Goal: Complete application form: Complete application form

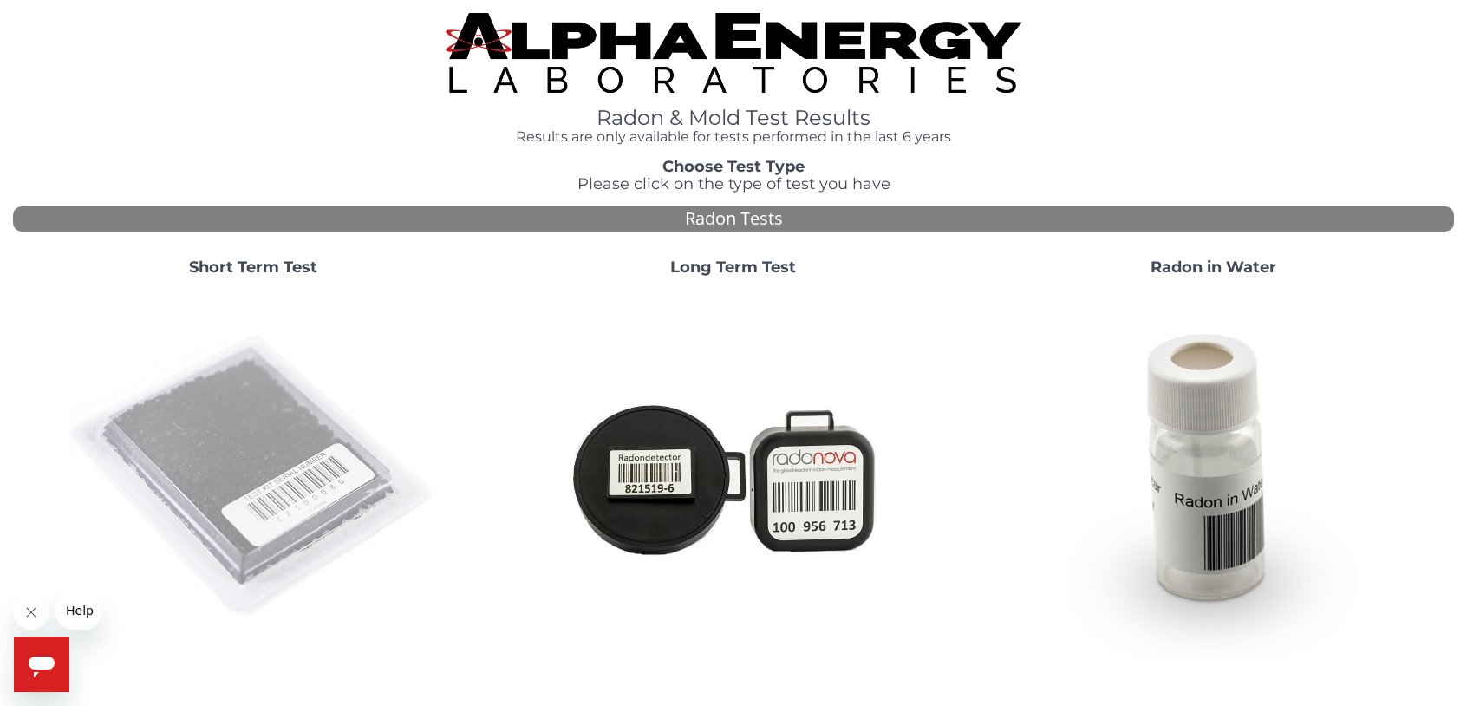
click at [260, 484] on img at bounding box center [253, 477] width 373 height 373
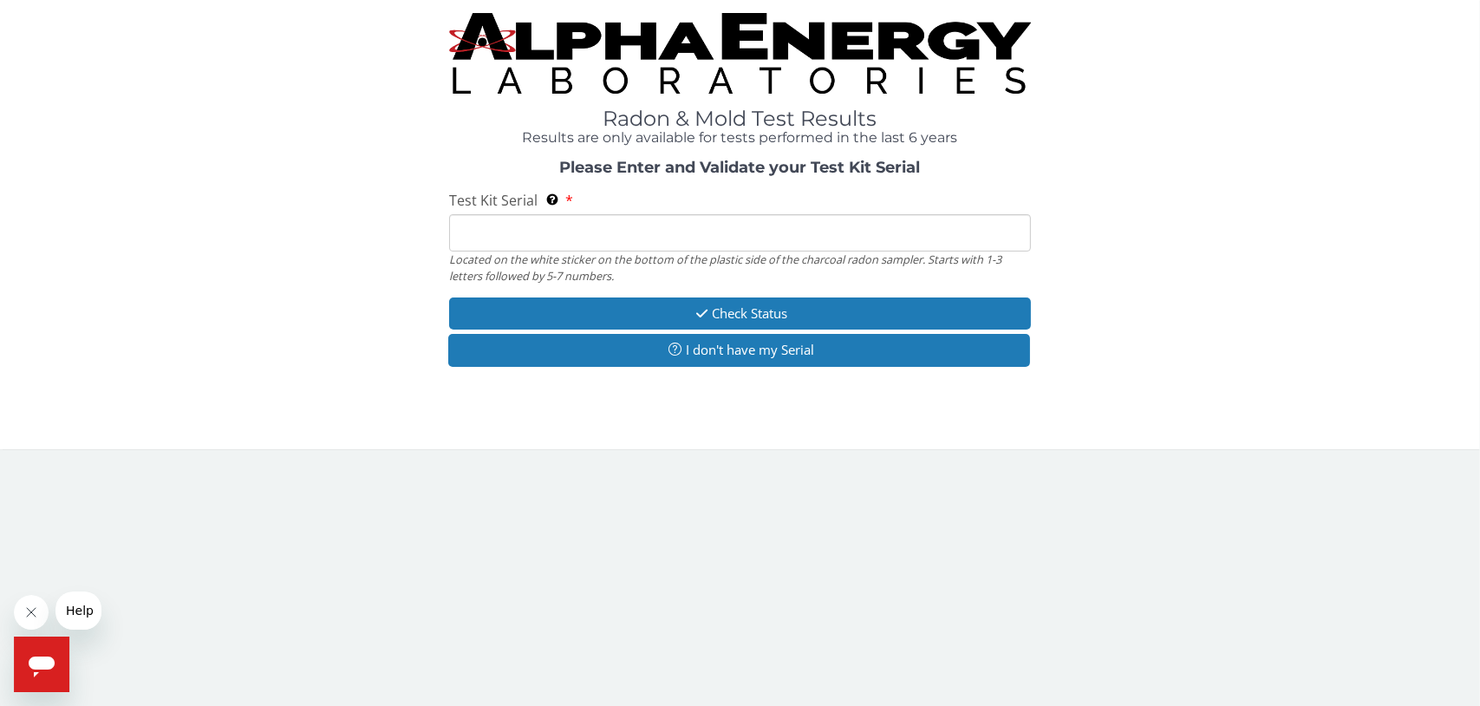
click at [484, 235] on input "Test Kit Serial Located on the white sticker on the bottom of the plastic side …" at bounding box center [740, 232] width 582 height 37
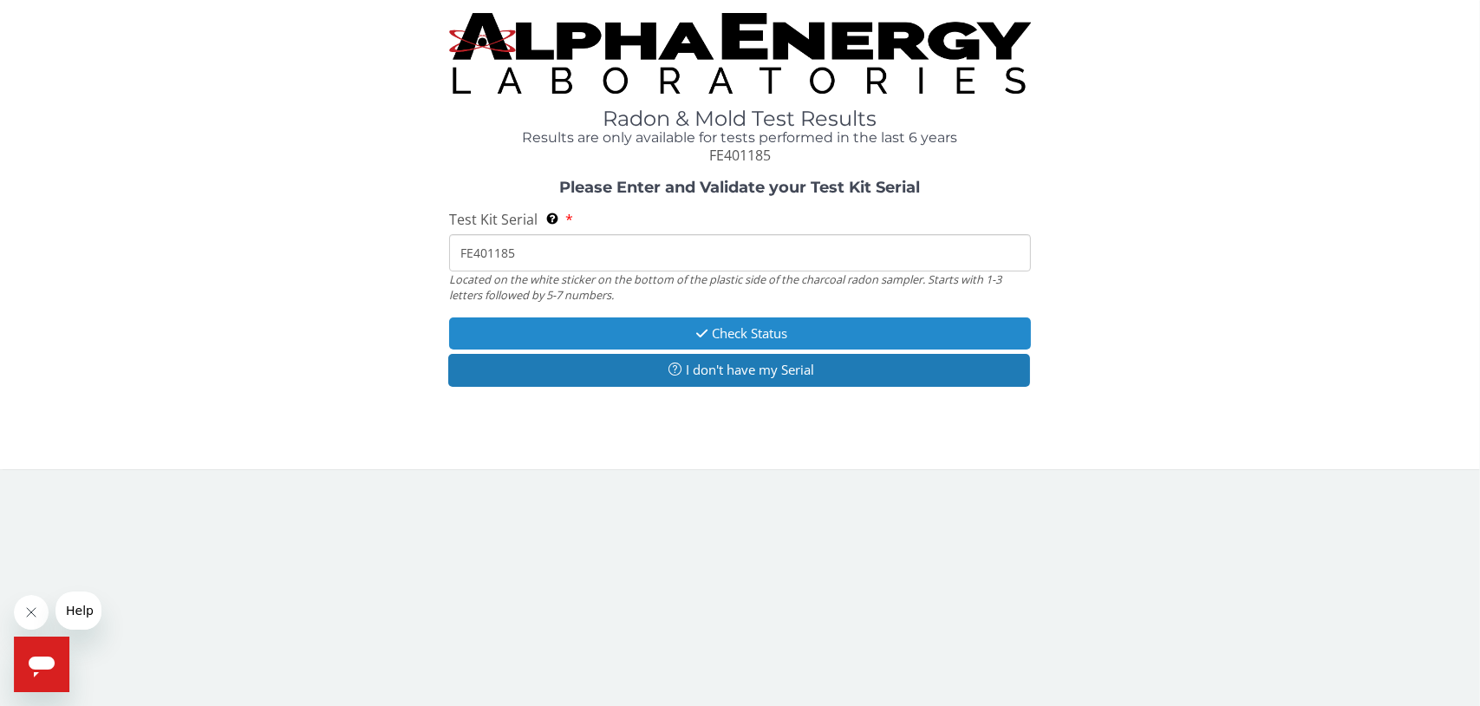
type input "FE401185"
click at [743, 336] on button "Check Status" at bounding box center [740, 333] width 582 height 32
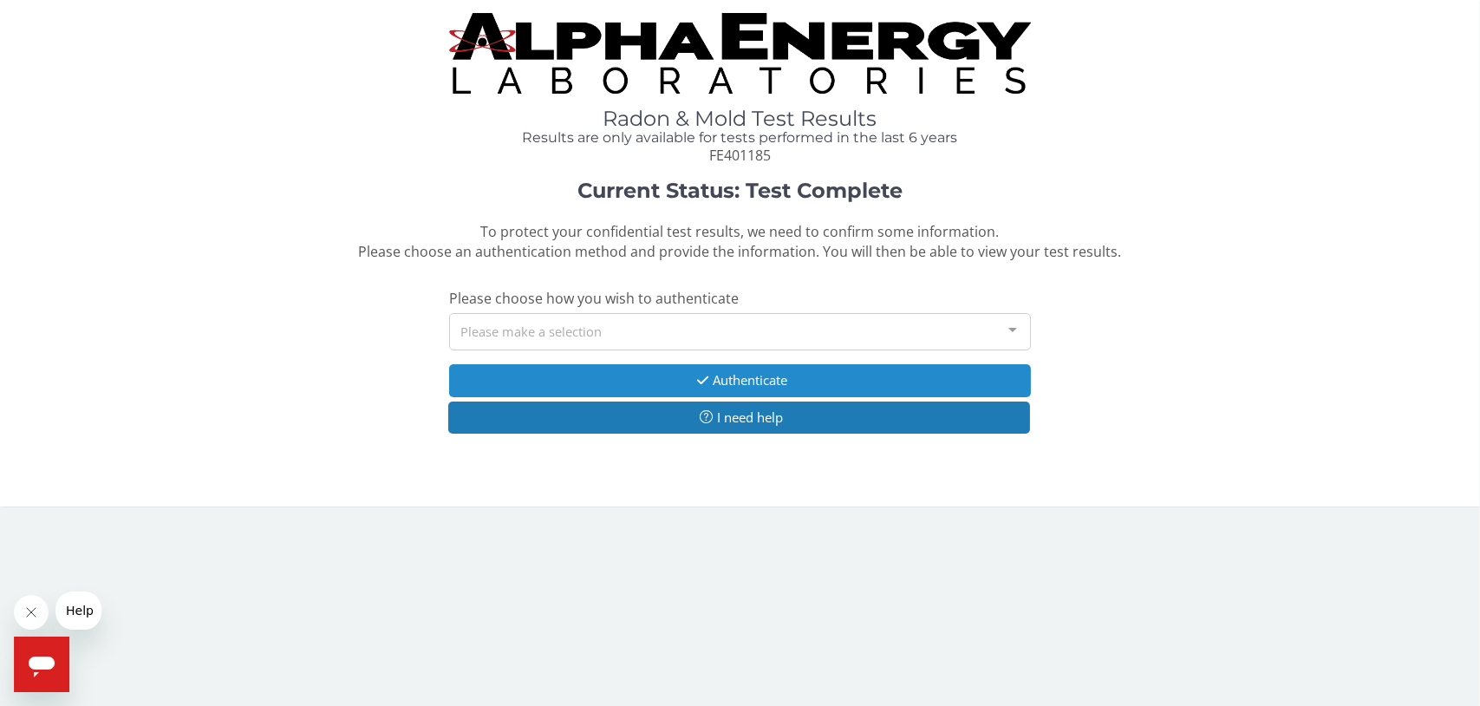
click at [712, 382] on button "Authenticate" at bounding box center [740, 380] width 582 height 32
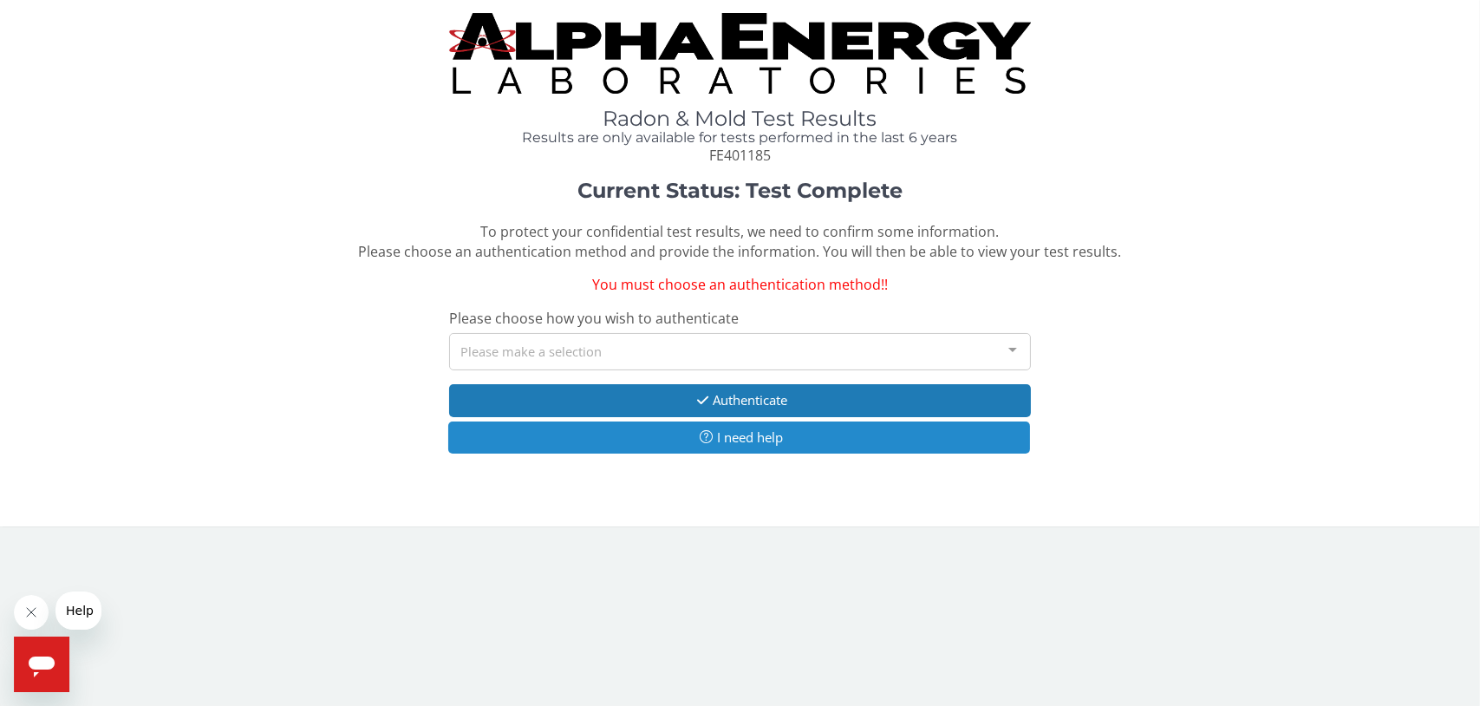
click at [729, 441] on button "I need help" at bounding box center [739, 437] width 582 height 32
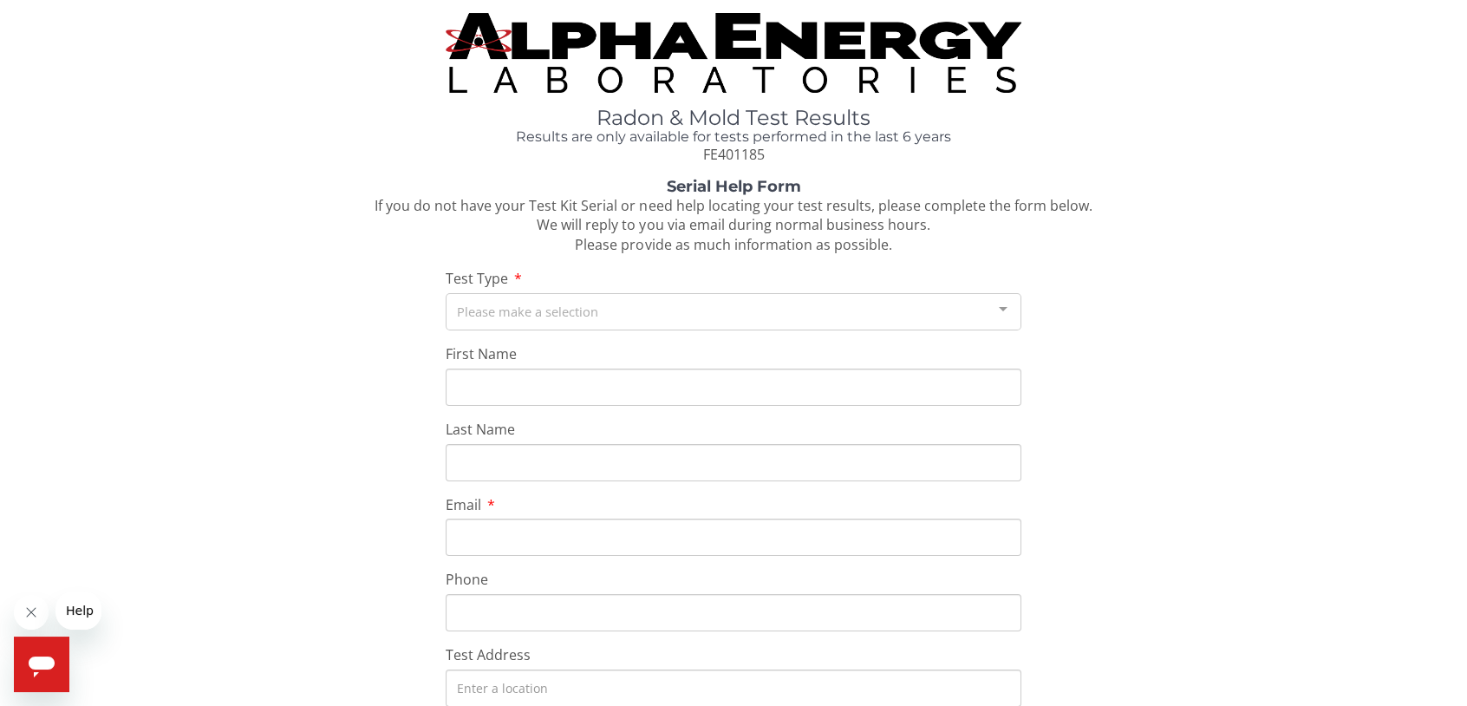
click at [460, 389] on input "First Name" at bounding box center [734, 387] width 577 height 37
type input "[PERSON_NAME]"
type input "[EMAIL_ADDRESS][DOMAIN_NAME]"
type input "[PHONE_NUMBER]"
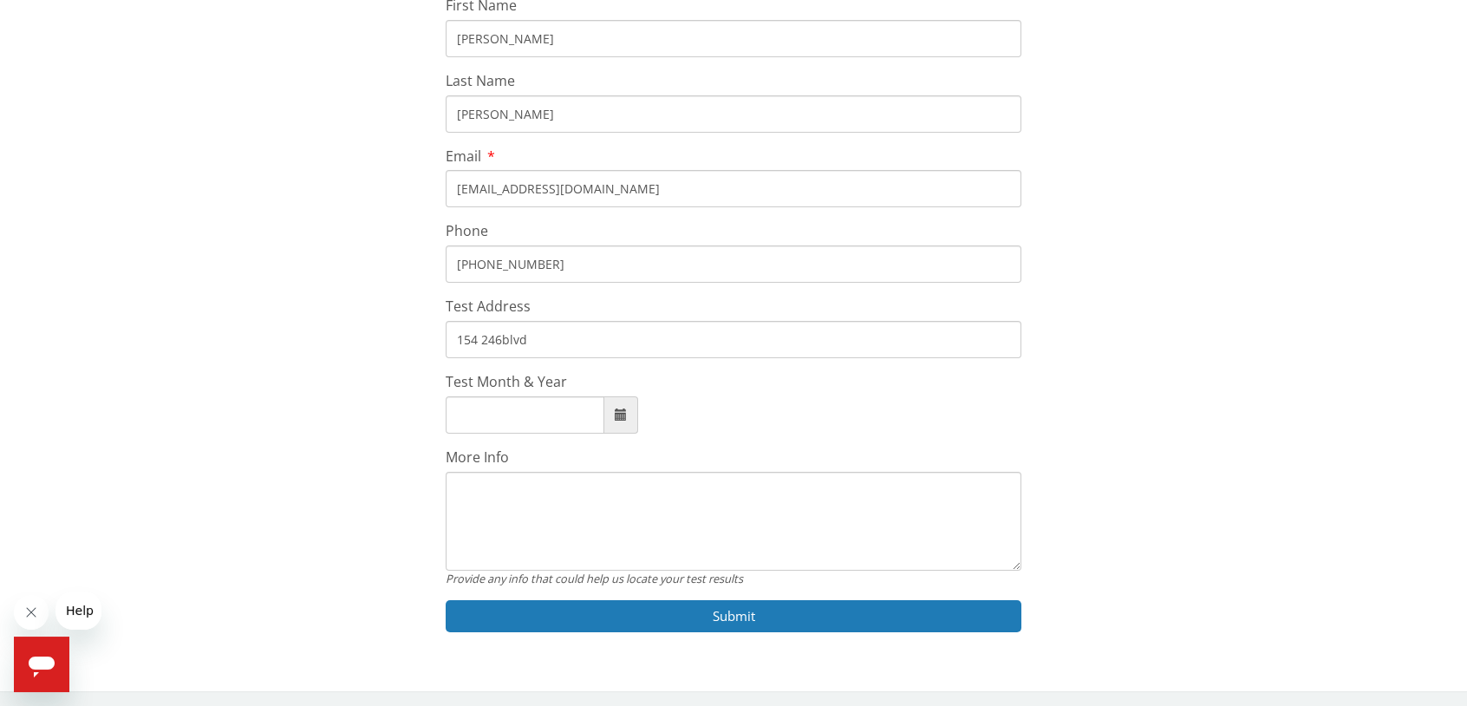
scroll to position [350, 0]
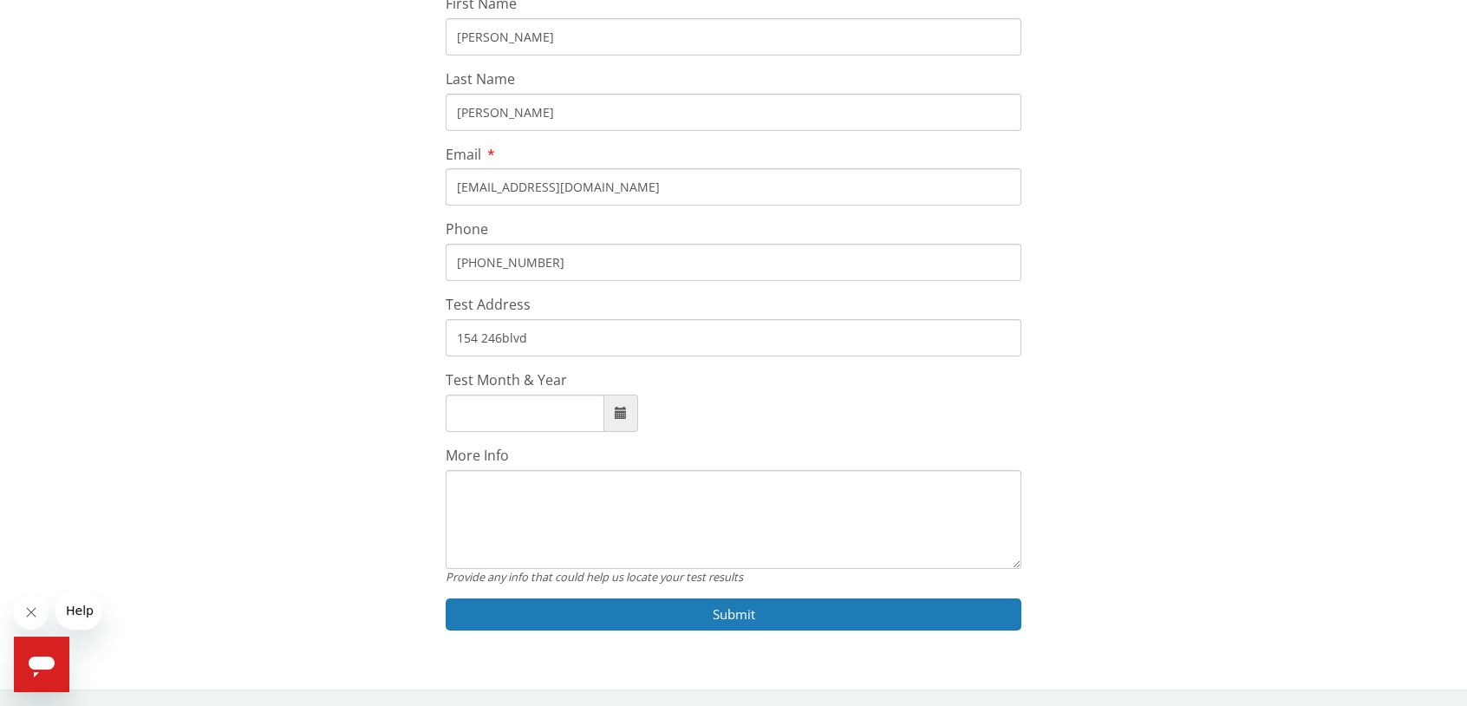
click at [538, 341] on input "154 246blvd" at bounding box center [734, 337] width 577 height 37
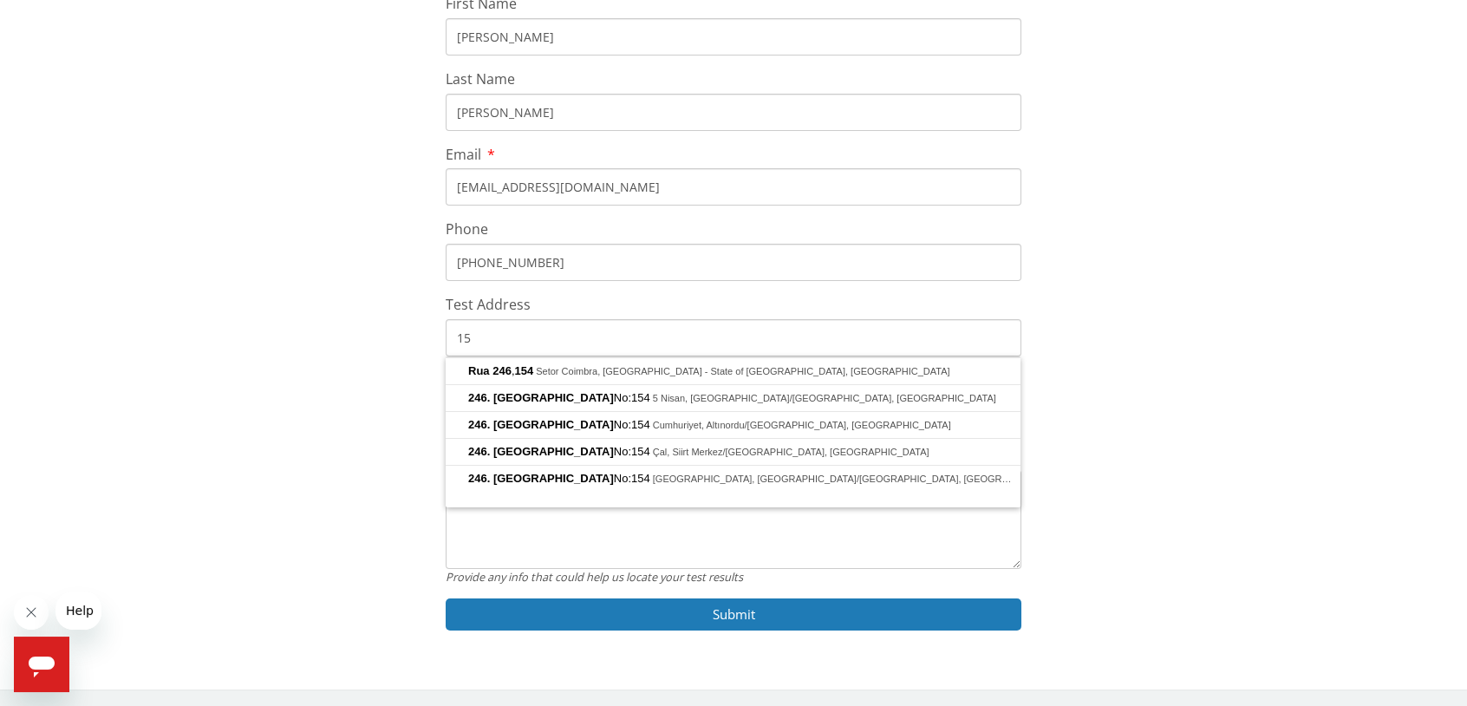
type input "1"
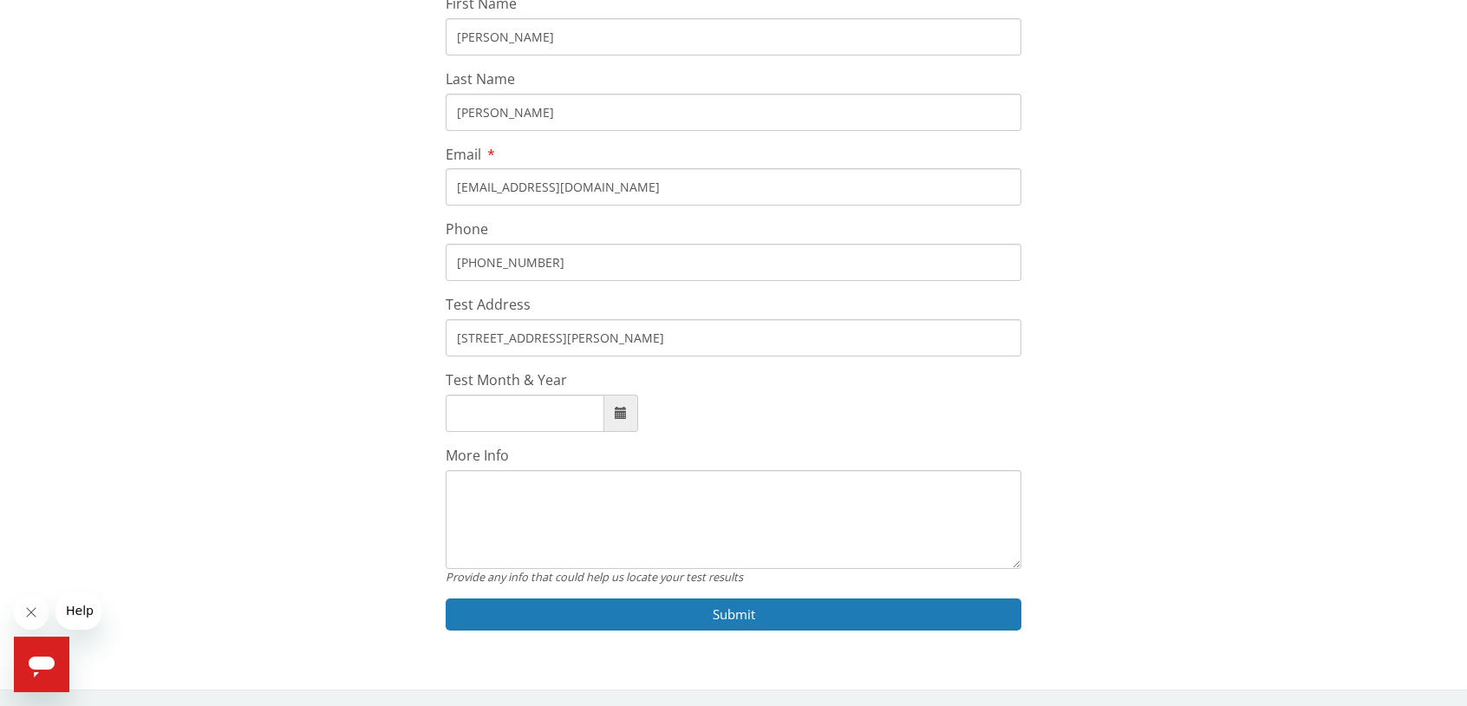
type input "[STREET_ADDRESS][PERSON_NAME]"
click at [460, 414] on input "Test Month & Year" at bounding box center [525, 413] width 159 height 37
type input "[DATE]"
click at [480, 501] on textarea "More Info" at bounding box center [734, 519] width 577 height 99
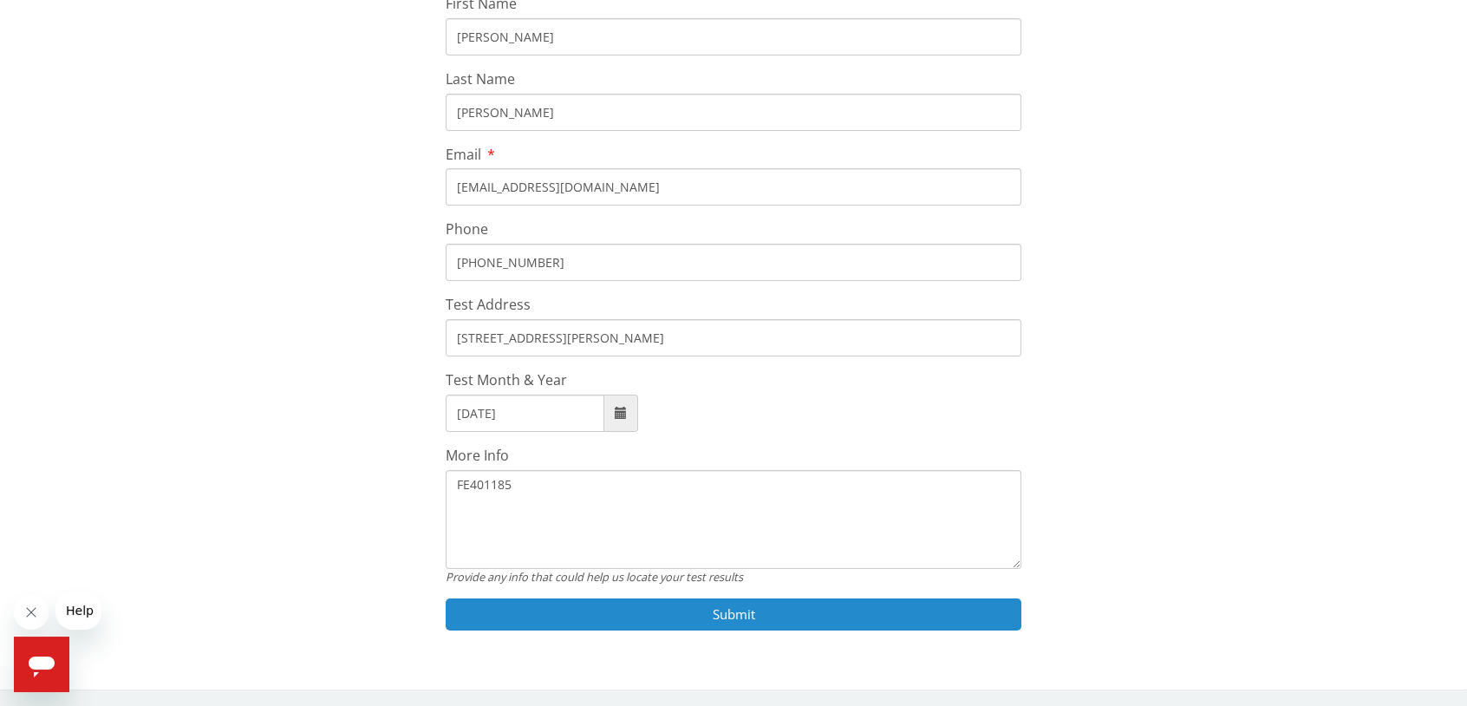
type textarea "FE401185"
click at [738, 615] on button "Submit" at bounding box center [734, 614] width 577 height 32
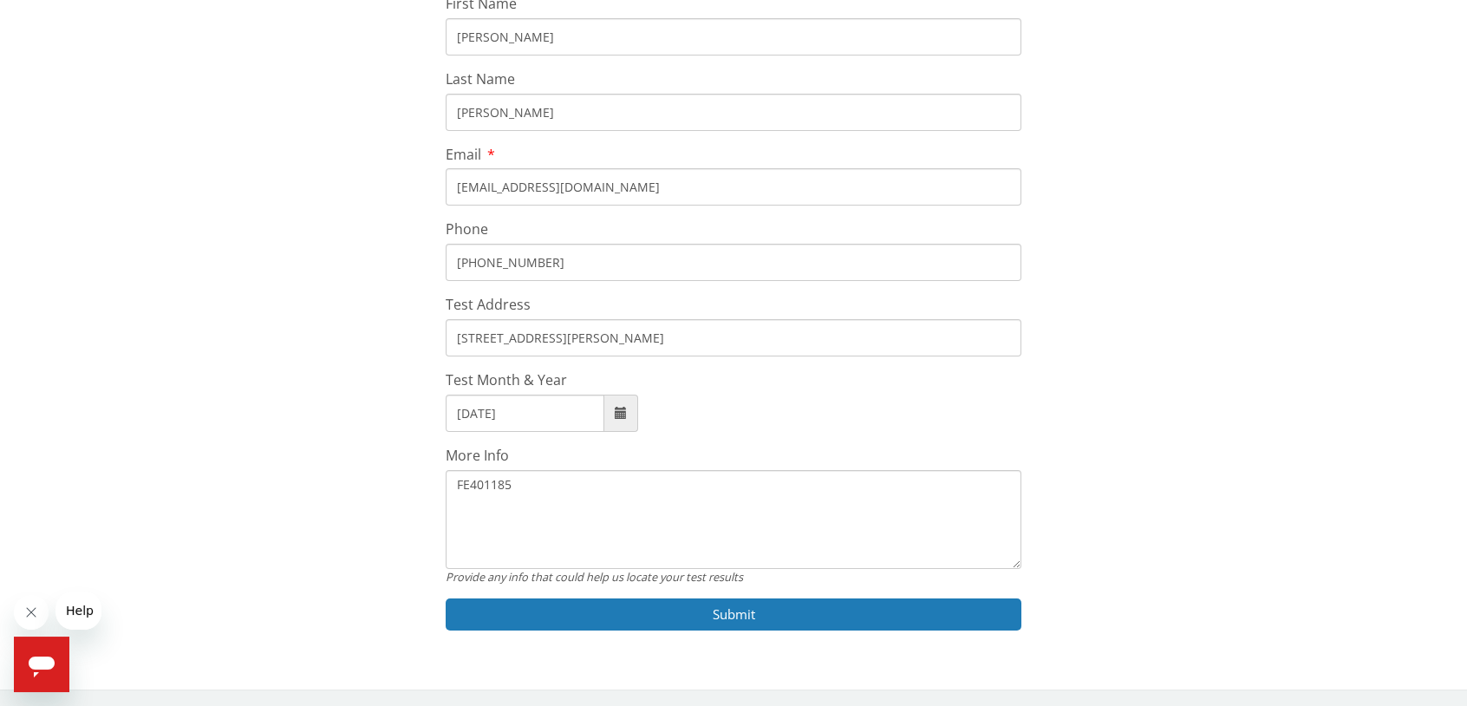
click at [685, 337] on input "[STREET_ADDRESS][PERSON_NAME]" at bounding box center [734, 337] width 577 height 37
type input "4"
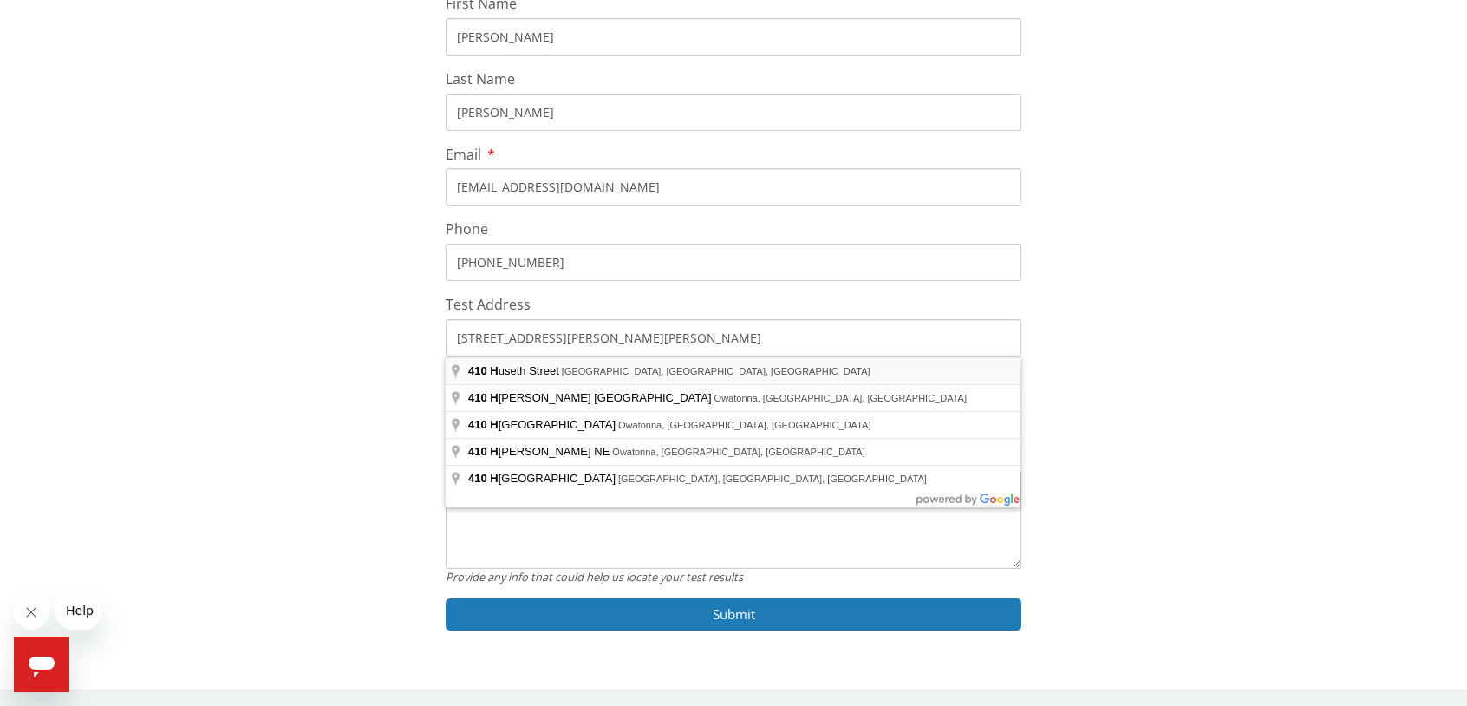
type input "[STREET_ADDRESS][PERSON_NAME][PERSON_NAME]"
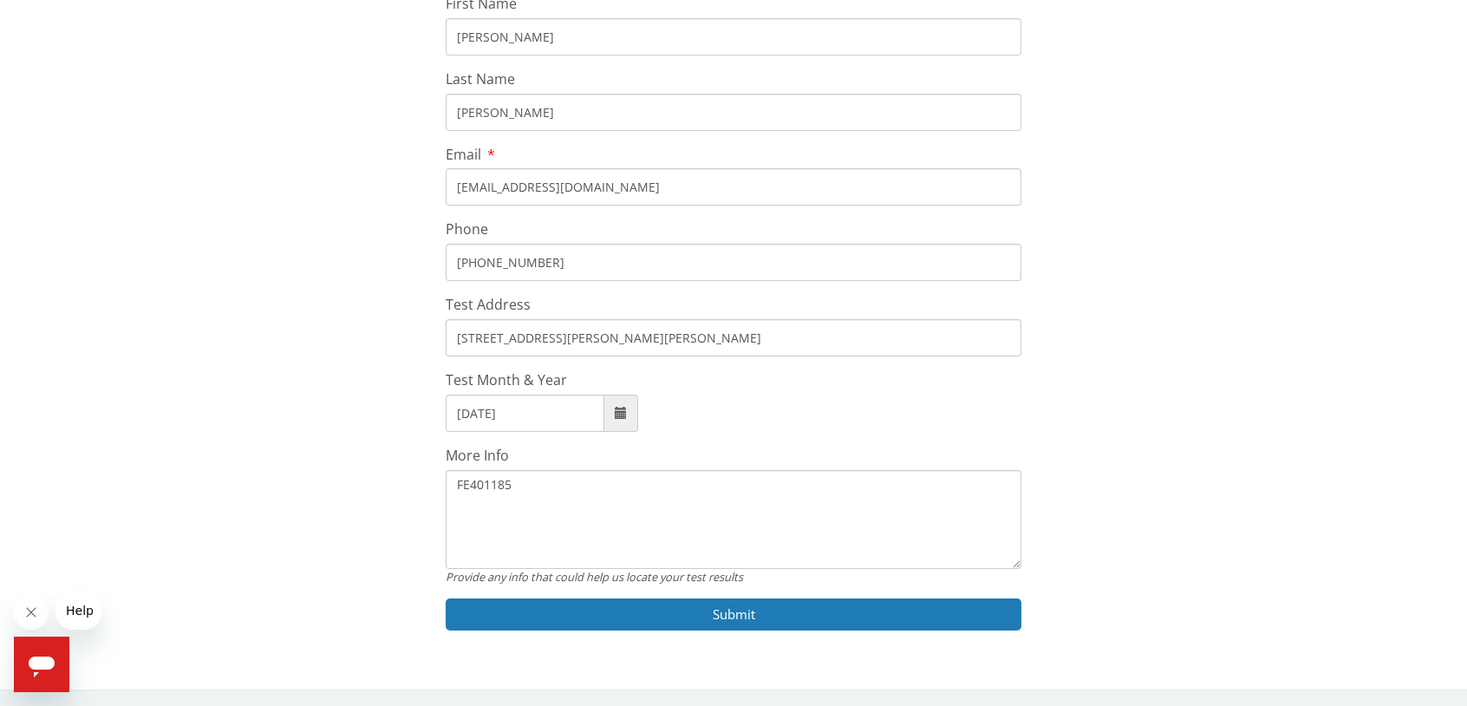
click at [498, 408] on input "[DATE]" at bounding box center [525, 413] width 159 height 37
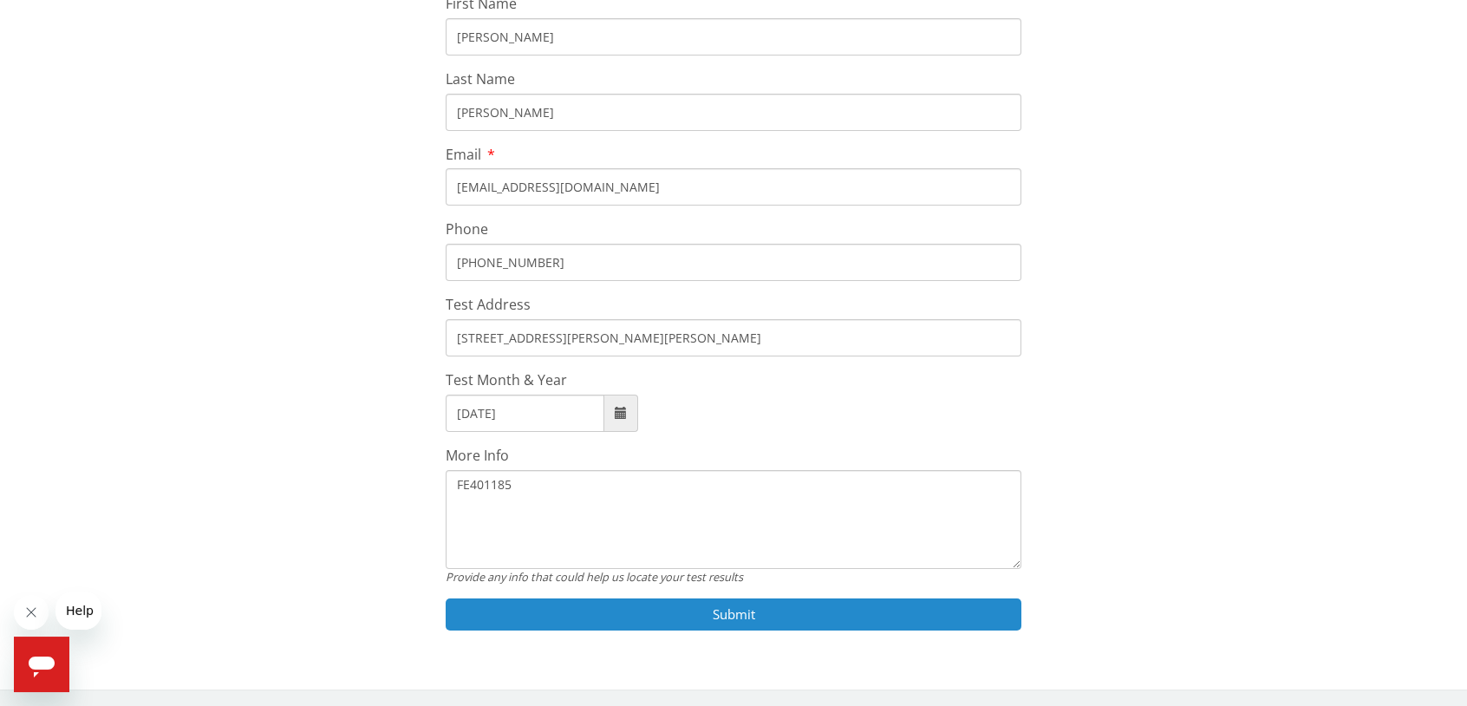
type input "[DATE]"
click at [676, 615] on button "Submit" at bounding box center [734, 614] width 577 height 32
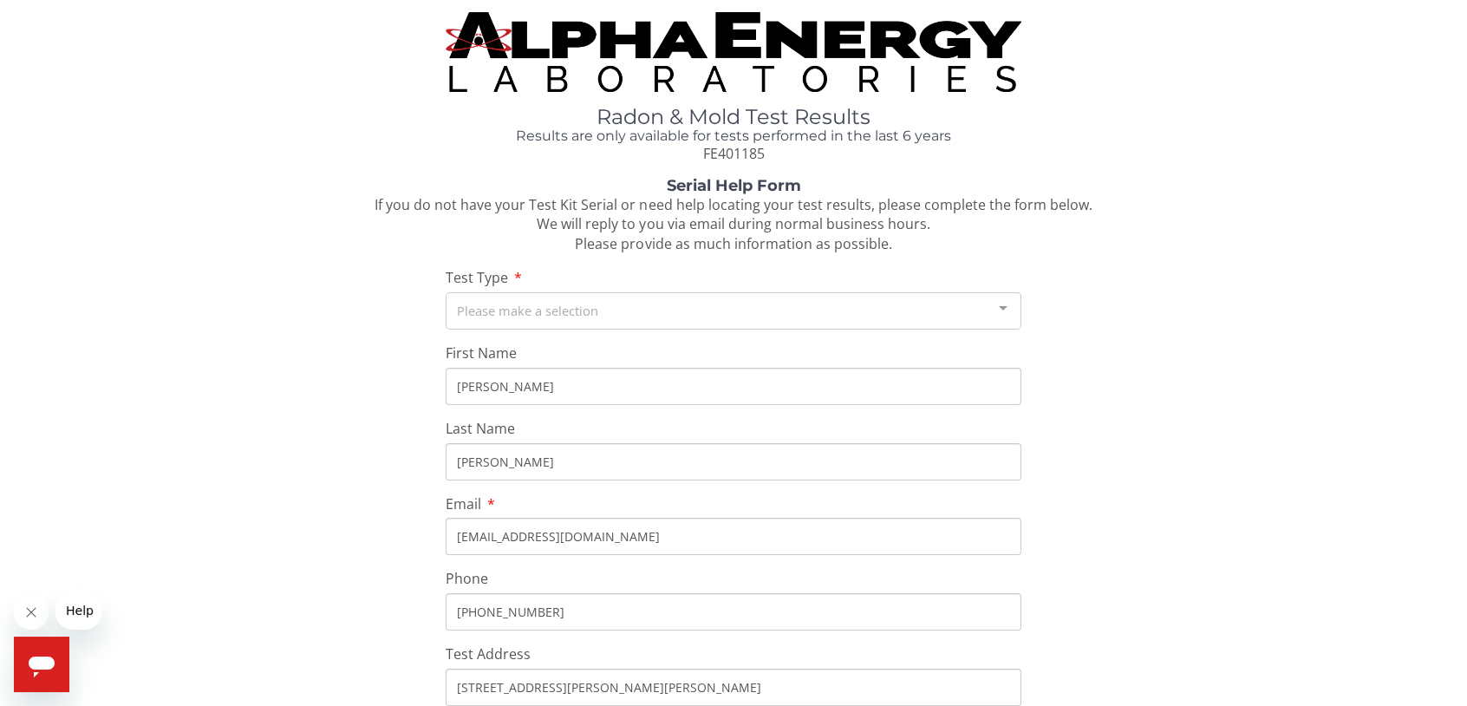
scroll to position [0, 0]
